Goal: Task Accomplishment & Management: Manage account settings

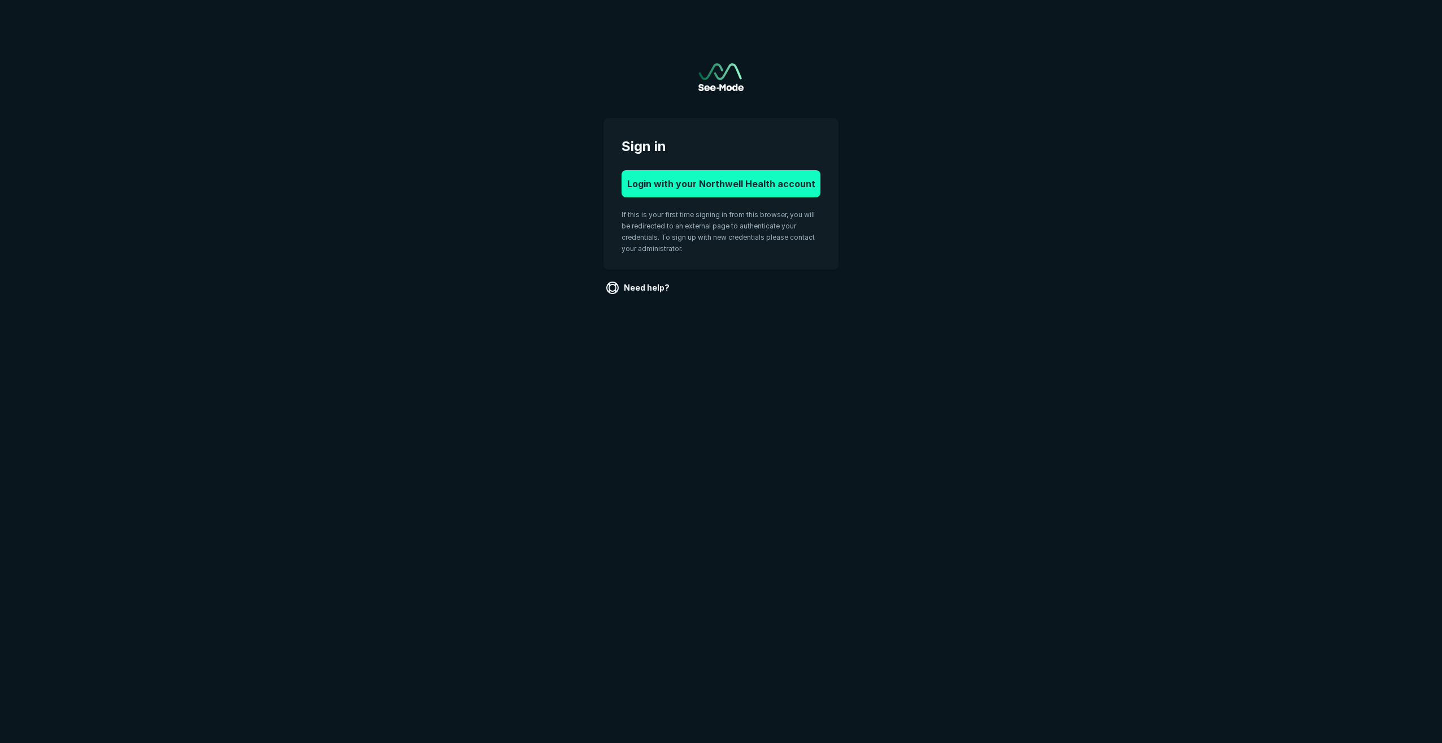
click at [704, 189] on button "Login with your Northwell Health account" at bounding box center [721, 183] width 199 height 27
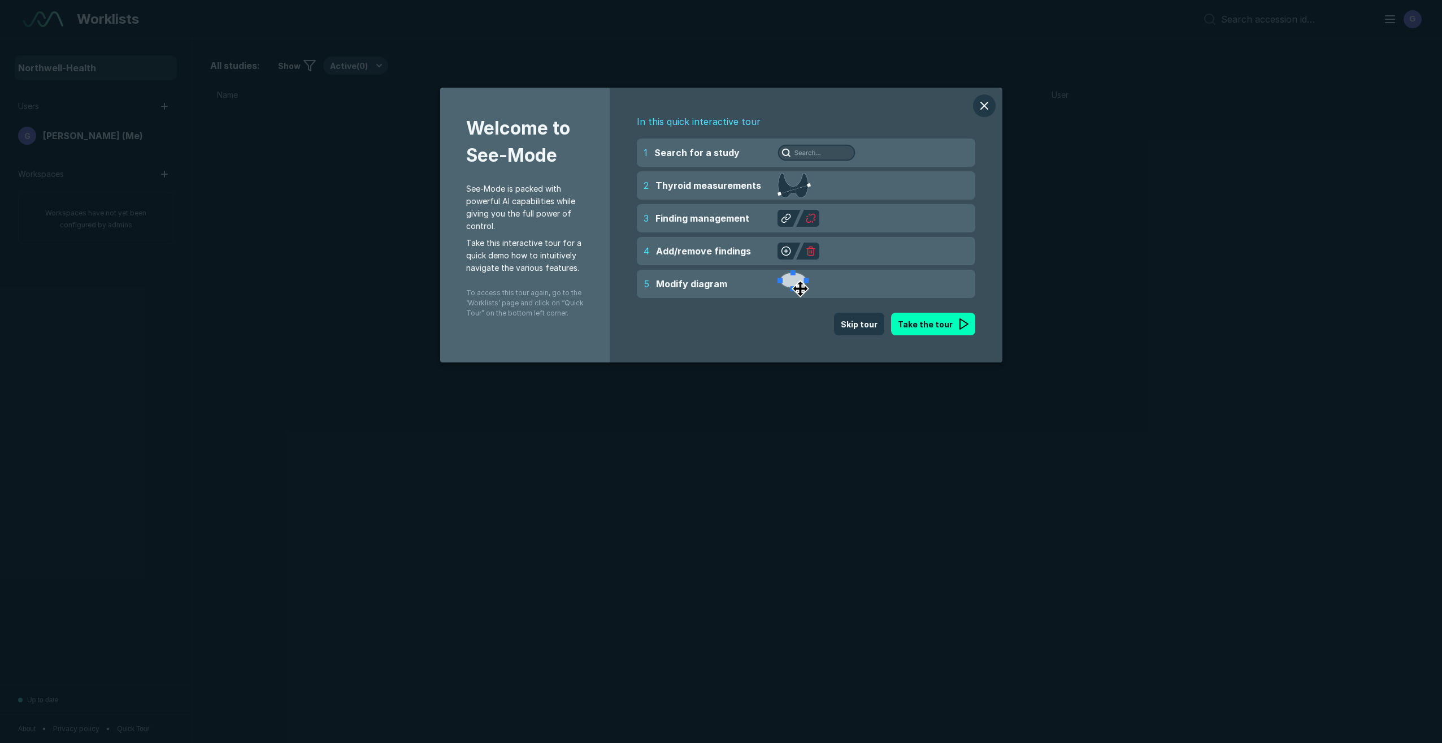
scroll to position [4416, 6897]
click at [879, 327] on button "Skip tour" at bounding box center [859, 324] width 50 height 23
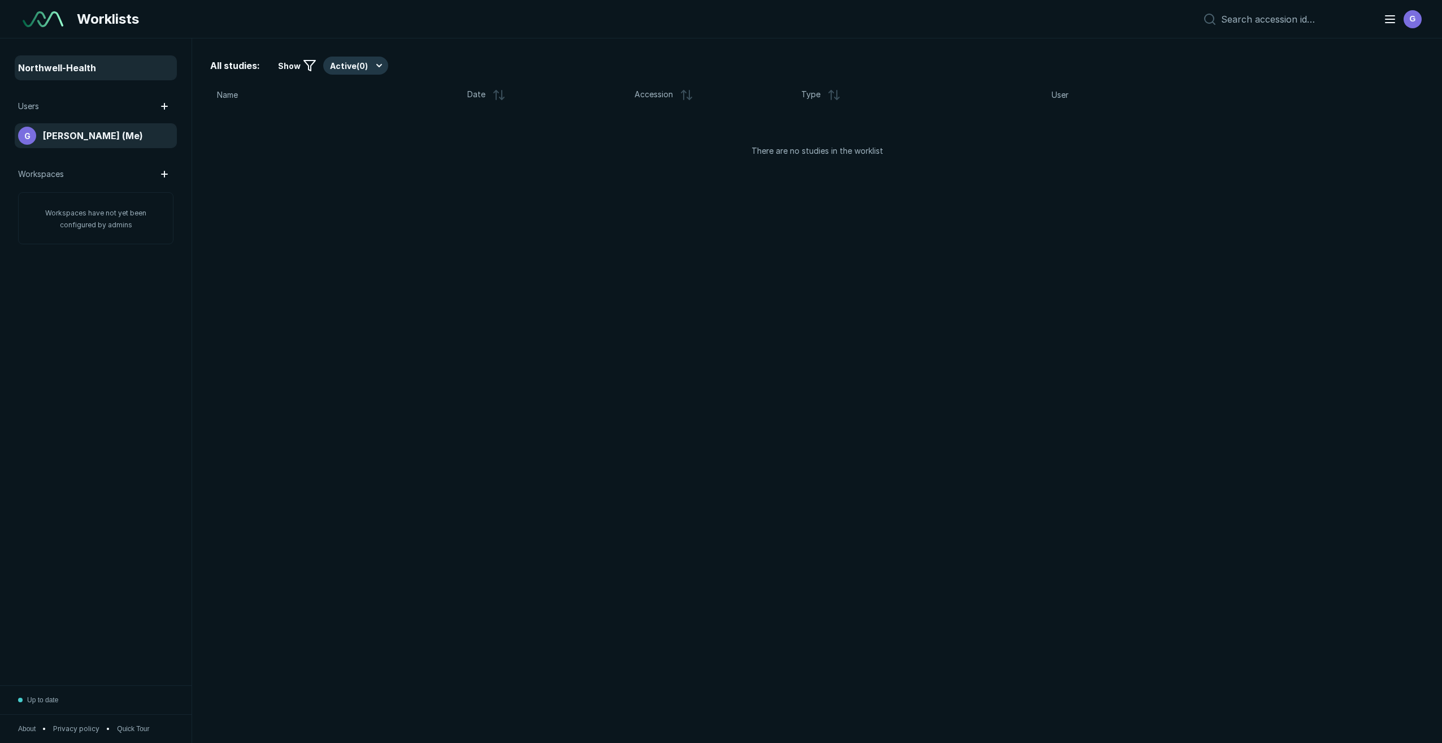
click at [70, 134] on span "George Babayev (Me)" at bounding box center [93, 136] width 100 height 14
click at [66, 74] on span "Northwell-Health" at bounding box center [57, 68] width 78 height 14
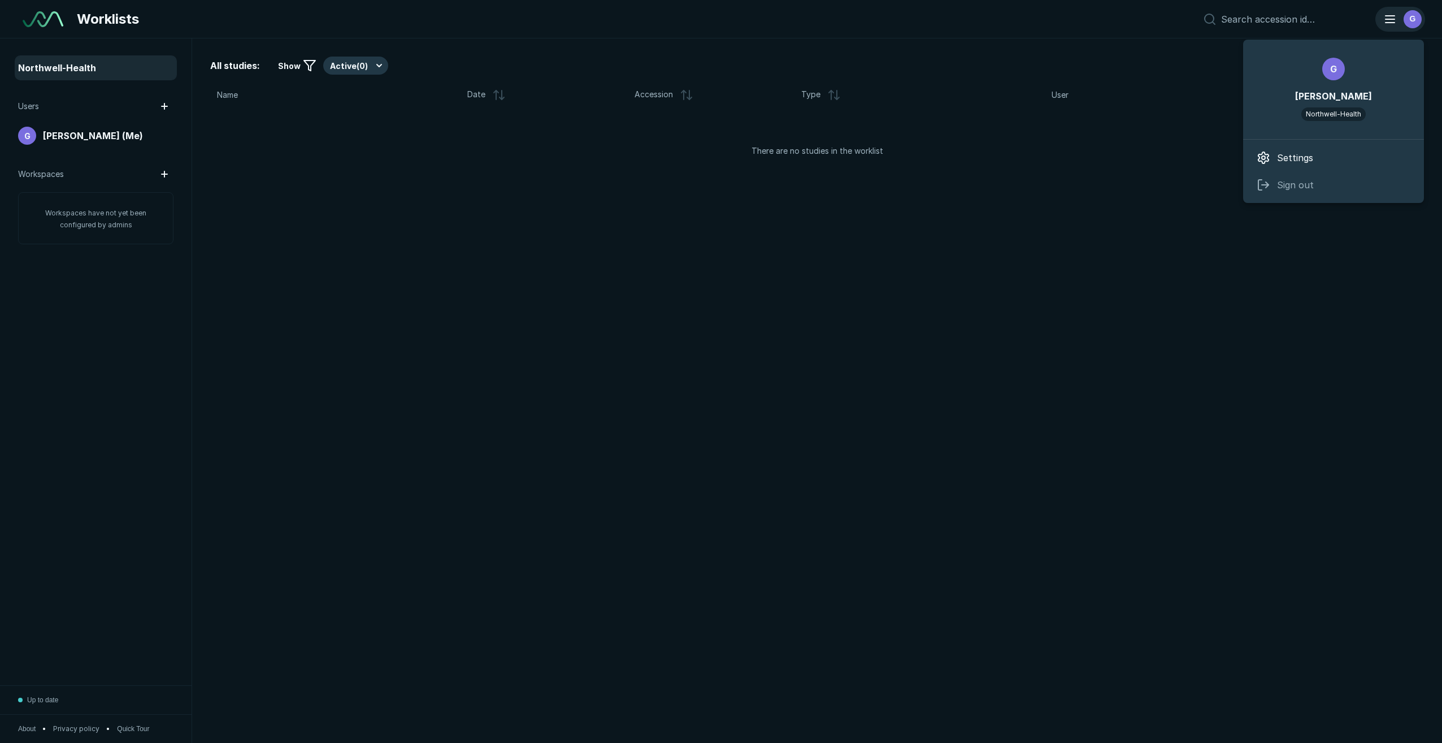
click at [1408, 20] on div "G" at bounding box center [1413, 19] width 18 height 18
click at [1295, 144] on div "Settings" at bounding box center [1333, 157] width 181 height 27
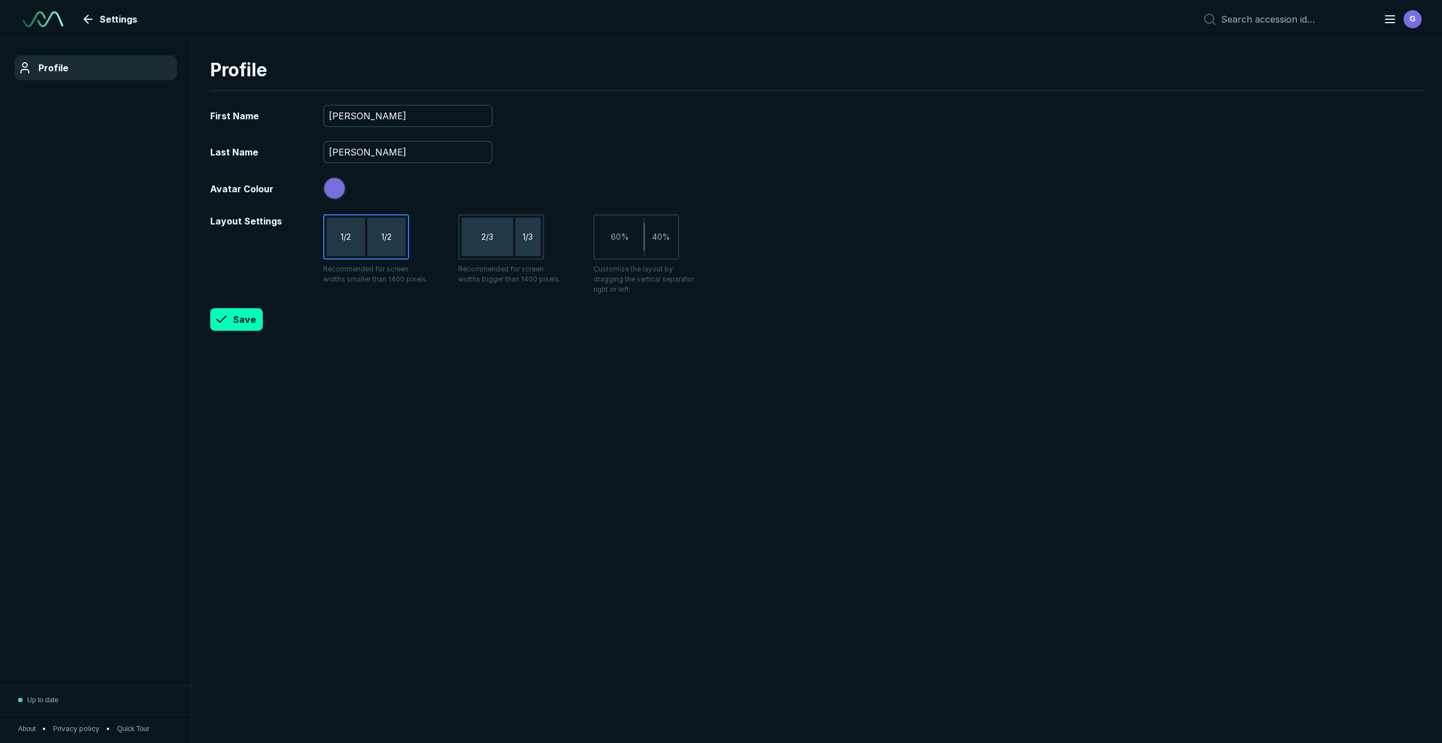
scroll to position [4416, 6897]
